Goal: Check status: Check status

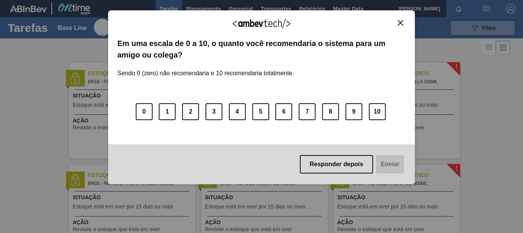
click at [399, 21] on img "Close" at bounding box center [401, 23] width 6 height 6
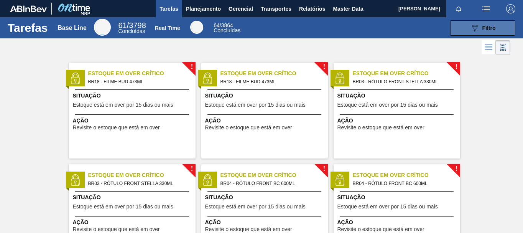
click at [472, 32] on icon "089F7B8B-B2A5-4AFE-B5C0-19BA573D28AC" at bounding box center [475, 27] width 9 height 9
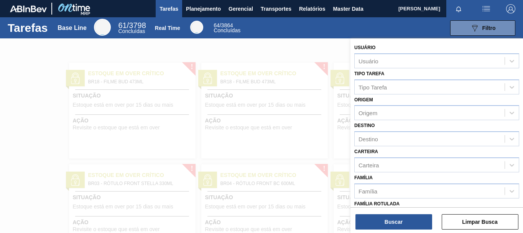
click at [294, 30] on div "089F7B8B-B2A5-4AFE-B5C0-19BA573D28AC Filtro" at bounding box center [383, 27] width 274 height 15
click at [239, 42] on div at bounding box center [261, 154] width 523 height 233
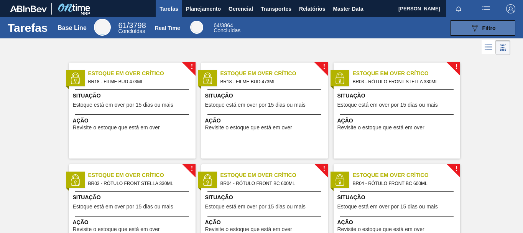
click at [454, 30] on button "089F7B8B-B2A5-4AFE-B5C0-19BA573D28AC Filtro" at bounding box center [483, 27] width 65 height 15
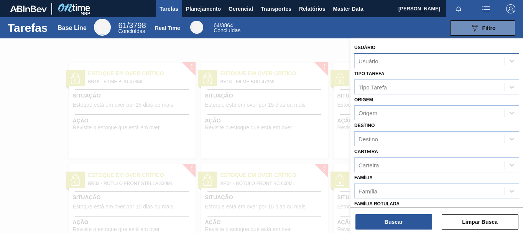
click at [398, 57] on div "Usuário" at bounding box center [430, 60] width 150 height 11
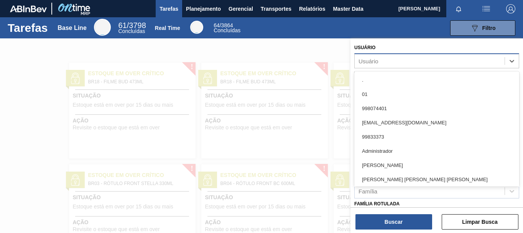
click at [398, 54] on div "Usuário" at bounding box center [437, 60] width 165 height 15
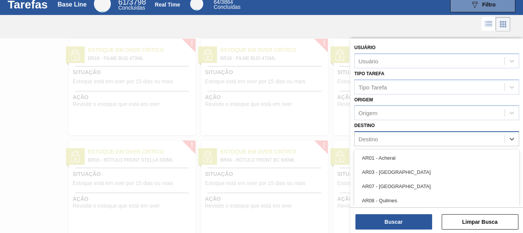
click at [394, 139] on div "Destino" at bounding box center [430, 139] width 150 height 11
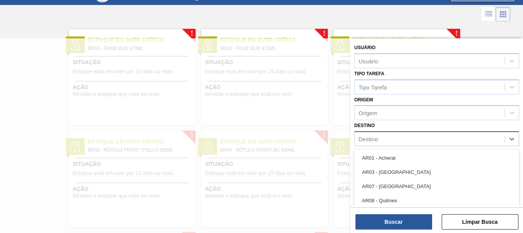
scroll to position [35, 0]
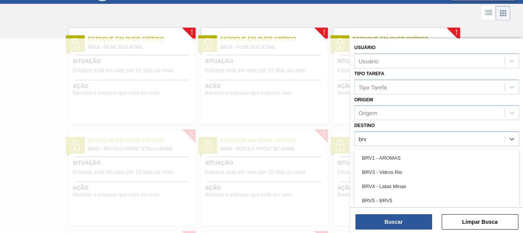
type input "brvc"
click at [392, 160] on div "BRVC - Vidros Paraná" at bounding box center [437, 158] width 165 height 14
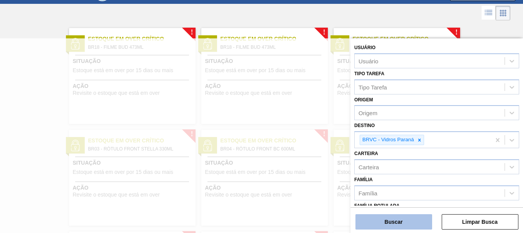
click at [408, 224] on button "Buscar" at bounding box center [394, 221] width 77 height 15
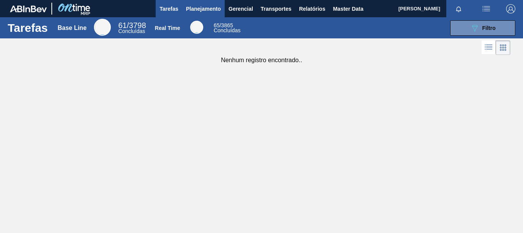
click at [198, 5] on span "Planejamento" at bounding box center [203, 8] width 35 height 9
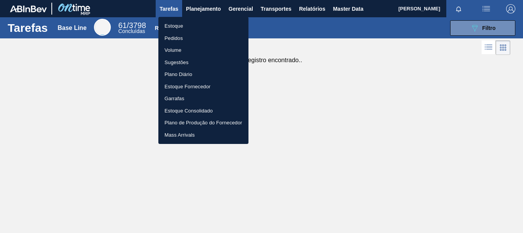
click at [209, 13] on div at bounding box center [261, 116] width 523 height 233
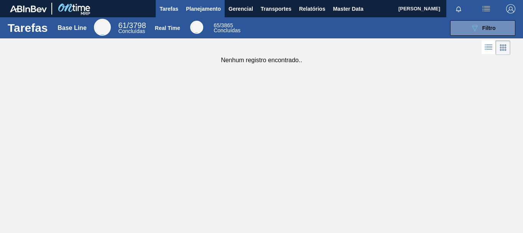
click at [210, 6] on span "Planejamento" at bounding box center [203, 8] width 35 height 9
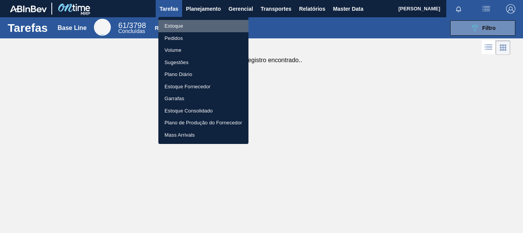
click at [175, 25] on li "Estoque" at bounding box center [204, 26] width 90 height 12
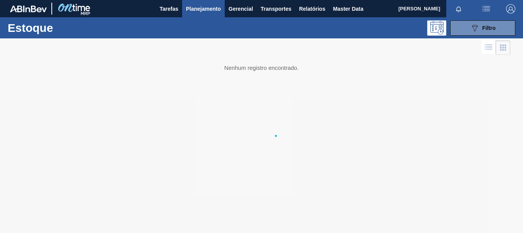
click at [512, 8] on img "button" at bounding box center [511, 8] width 9 height 9
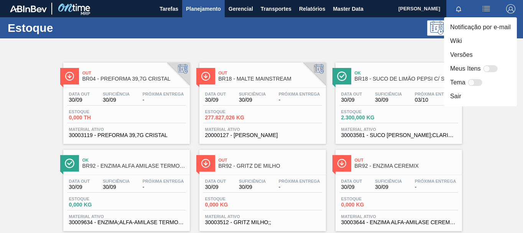
click at [344, 35] on div at bounding box center [261, 116] width 523 height 233
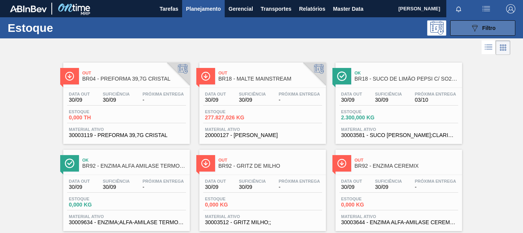
click at [477, 26] on icon "089F7B8B-B2A5-4AFE-B5C0-19BA573D28AC" at bounding box center [475, 27] width 9 height 9
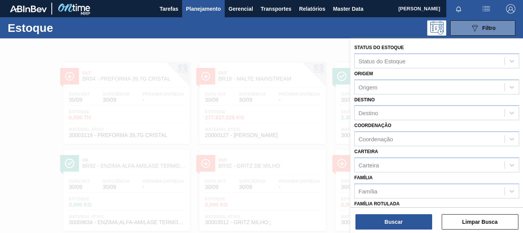
click at [408, 104] on div "Destino Destino" at bounding box center [437, 107] width 165 height 26
click at [401, 114] on div "Destino" at bounding box center [430, 112] width 150 height 11
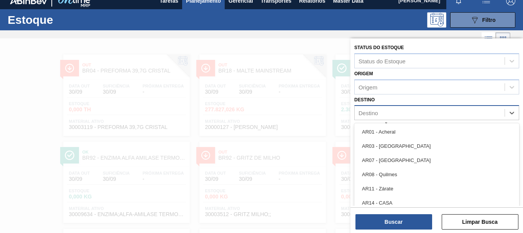
scroll to position [8, 0]
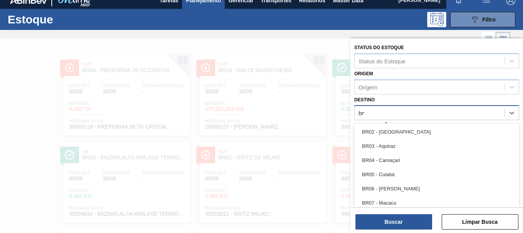
type input "brvc"
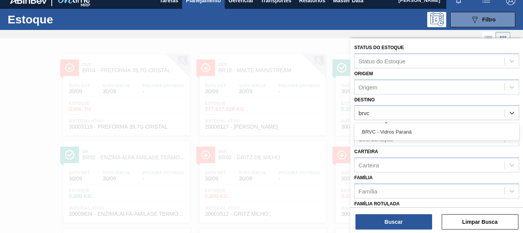
drag, startPoint x: 409, startPoint y: 135, endPoint x: 413, endPoint y: 136, distance: 4.0
click at [413, 136] on div "BRVC - Vidros Paraná" at bounding box center [437, 132] width 165 height 14
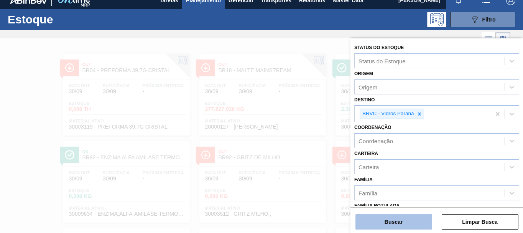
click at [419, 223] on button "Buscar" at bounding box center [394, 221] width 77 height 15
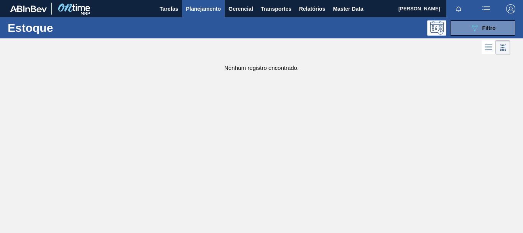
click at [83, 9] on img at bounding box center [73, 8] width 37 height 17
